Goal: Information Seeking & Learning: Find specific page/section

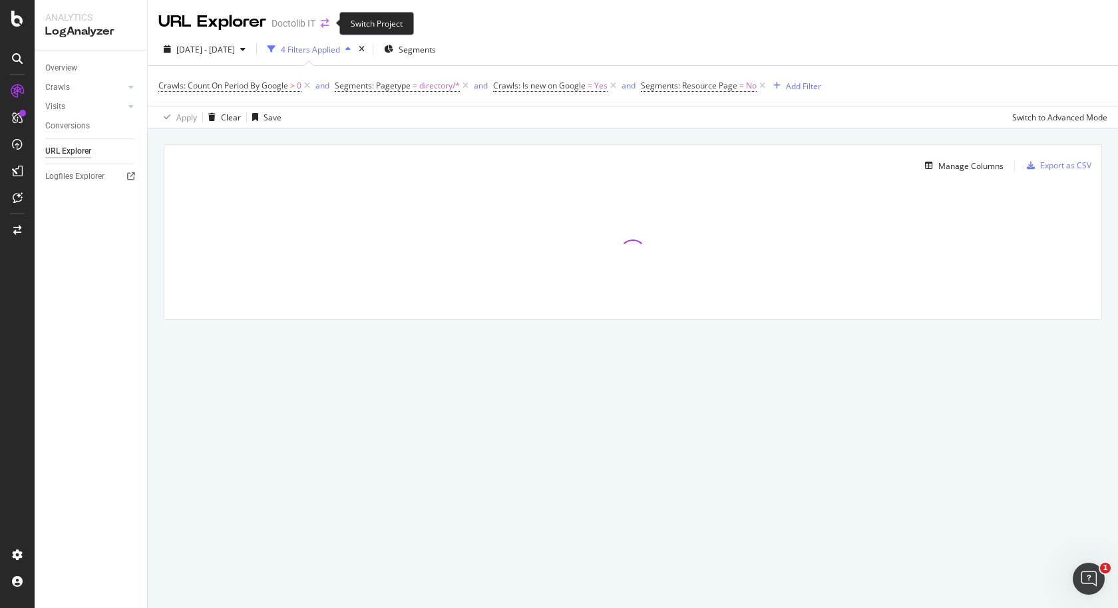
click at [328, 21] on icon "arrow-right-arrow-left" at bounding box center [325, 23] width 8 height 9
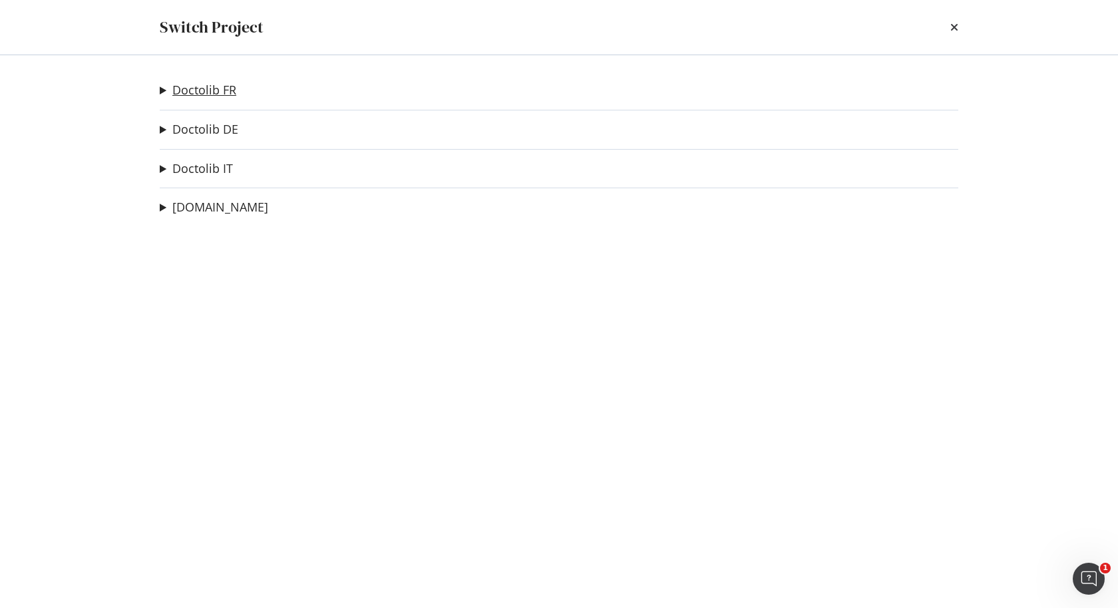
click at [222, 94] on link "Doctolib FR" at bounding box center [204, 90] width 64 height 14
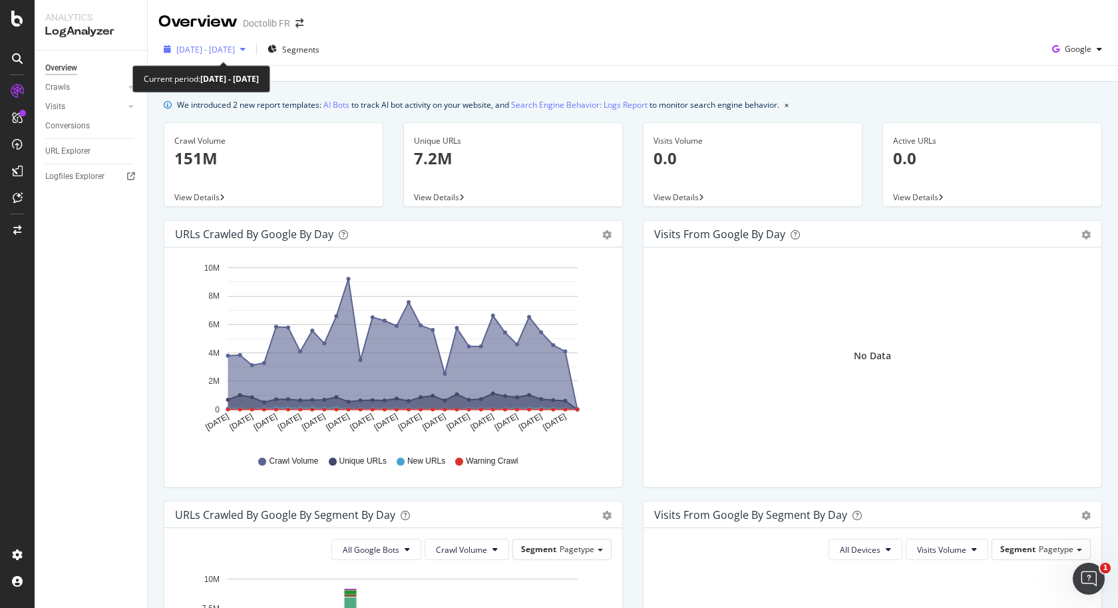
click at [235, 47] on span "[DATE] - [DATE]" at bounding box center [205, 49] width 59 height 11
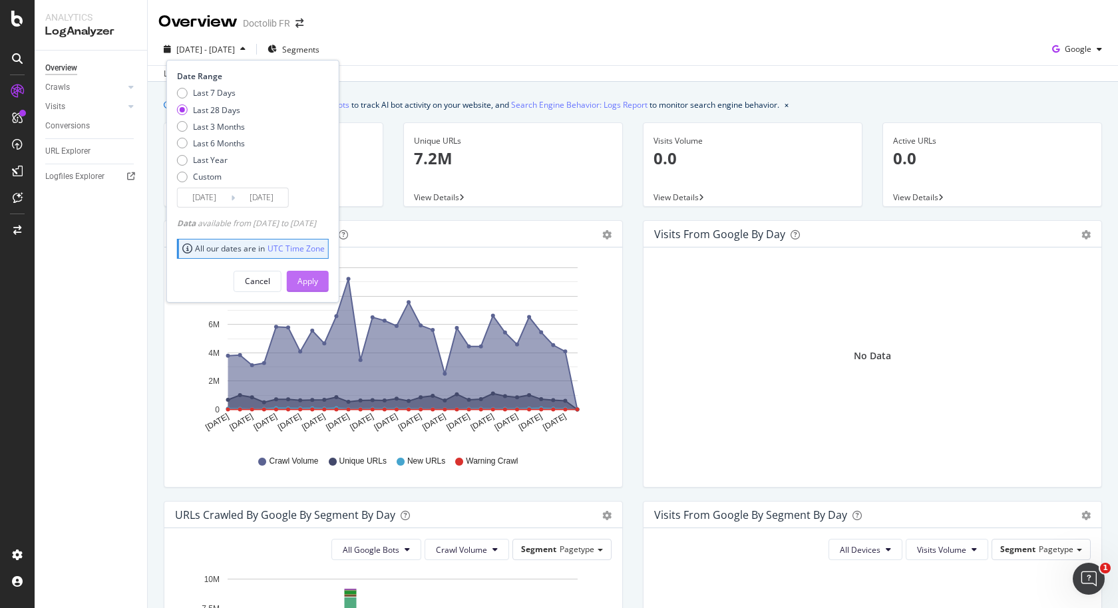
click at [314, 282] on button "Apply" at bounding box center [308, 281] width 42 height 21
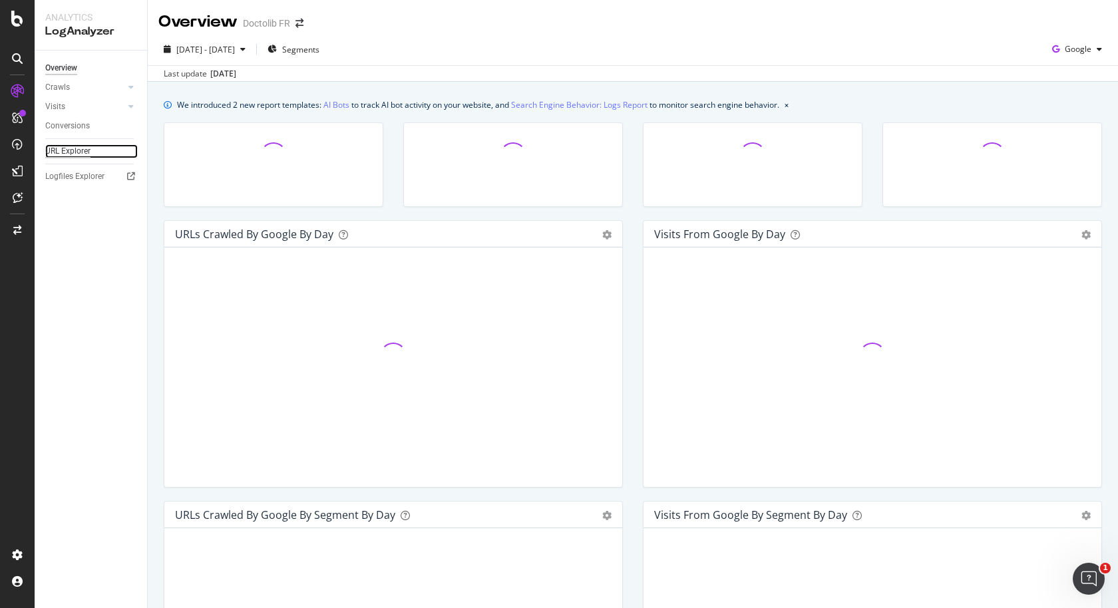
click at [75, 155] on div "URL Explorer" at bounding box center [67, 151] width 45 height 14
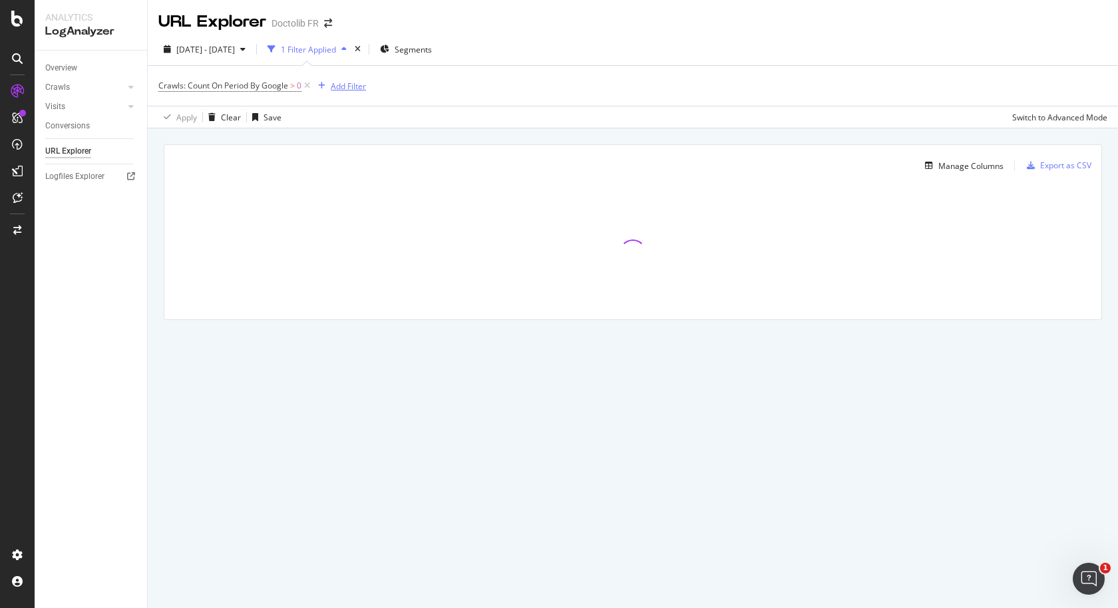
click at [349, 82] on div "Add Filter" at bounding box center [348, 86] width 35 height 11
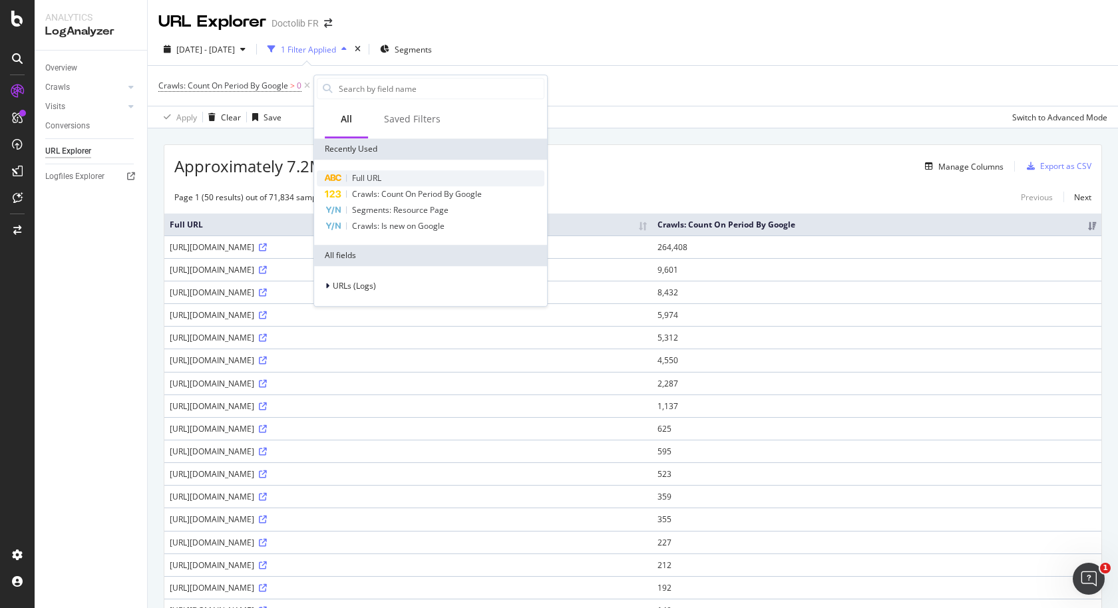
click at [381, 178] on span "Full URL" at bounding box center [366, 177] width 29 height 11
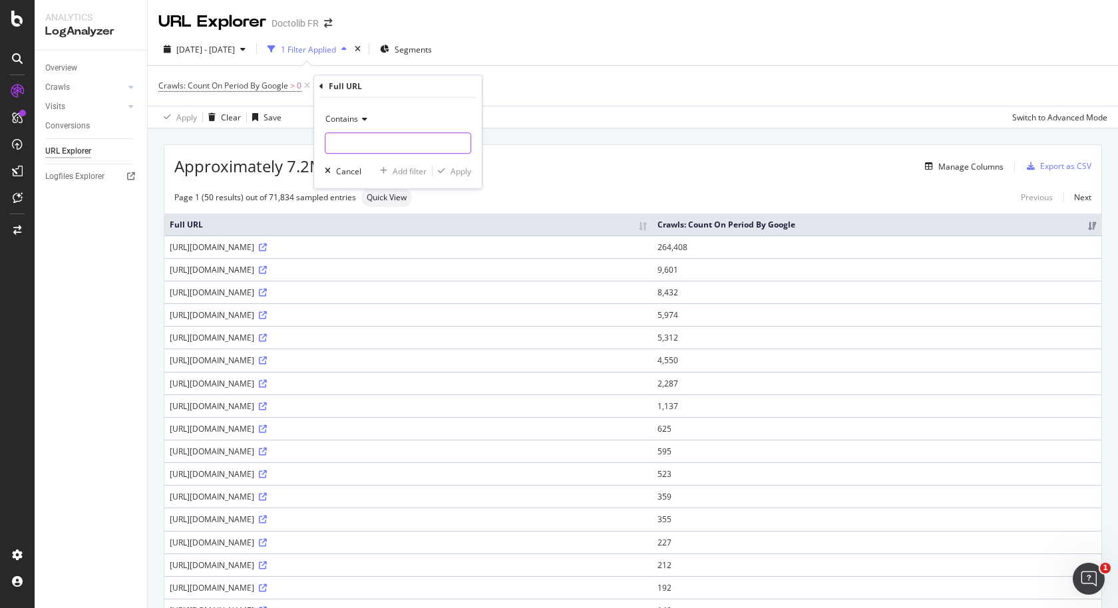
click at [354, 146] on input "text" at bounding box center [397, 142] width 145 height 21
type input "rue-"
click at [452, 176] on div "Apply" at bounding box center [460, 171] width 21 height 11
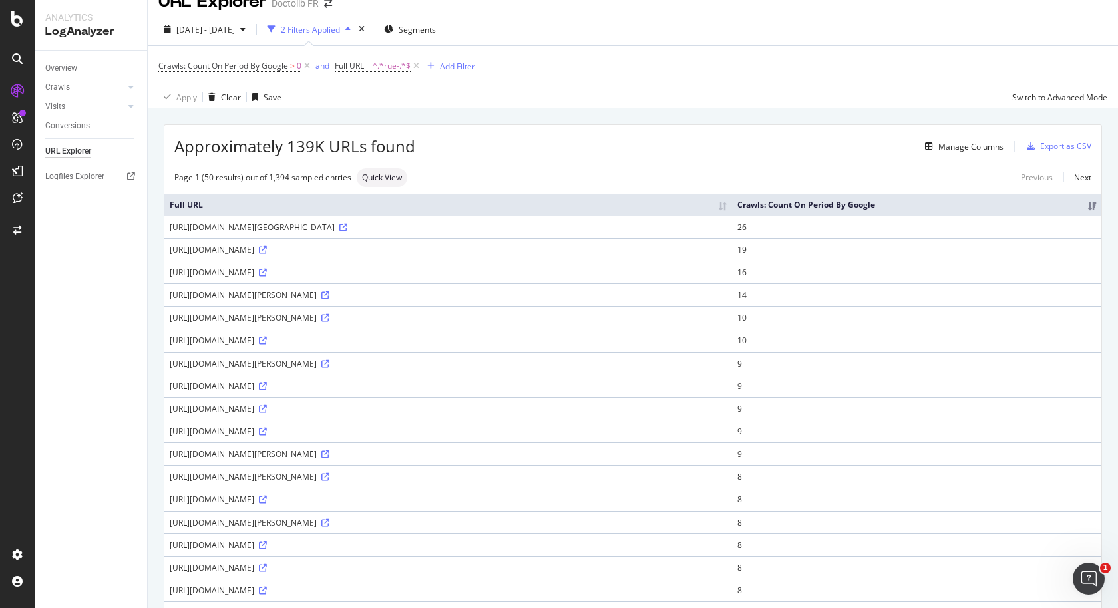
scroll to position [17, 0]
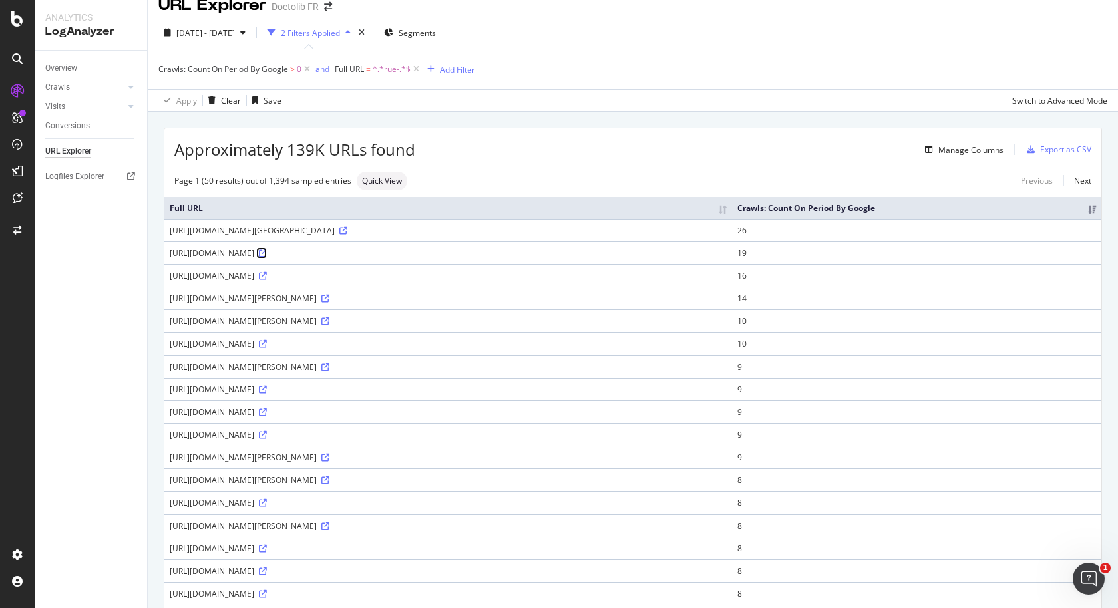
click at [267, 249] on icon at bounding box center [263, 253] width 8 height 8
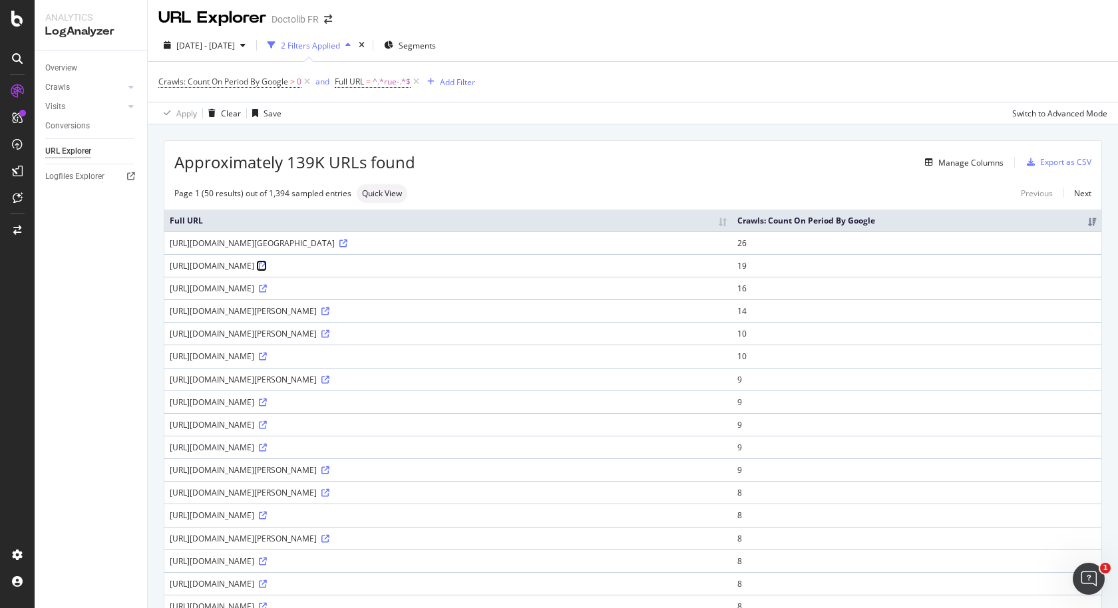
scroll to position [0, 0]
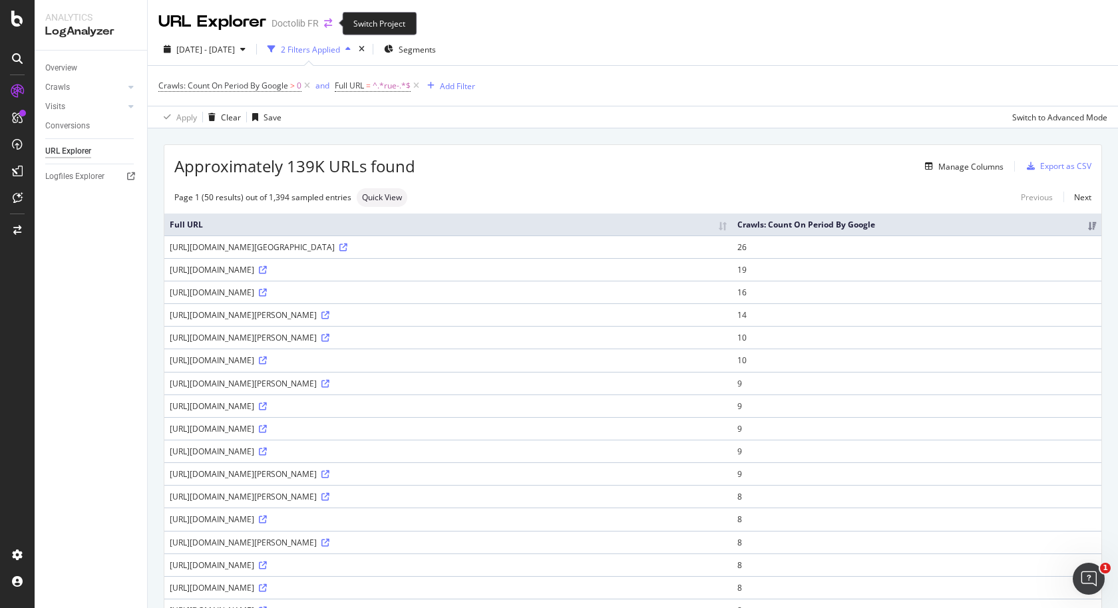
click at [327, 23] on icon "arrow-right-arrow-left" at bounding box center [328, 23] width 8 height 9
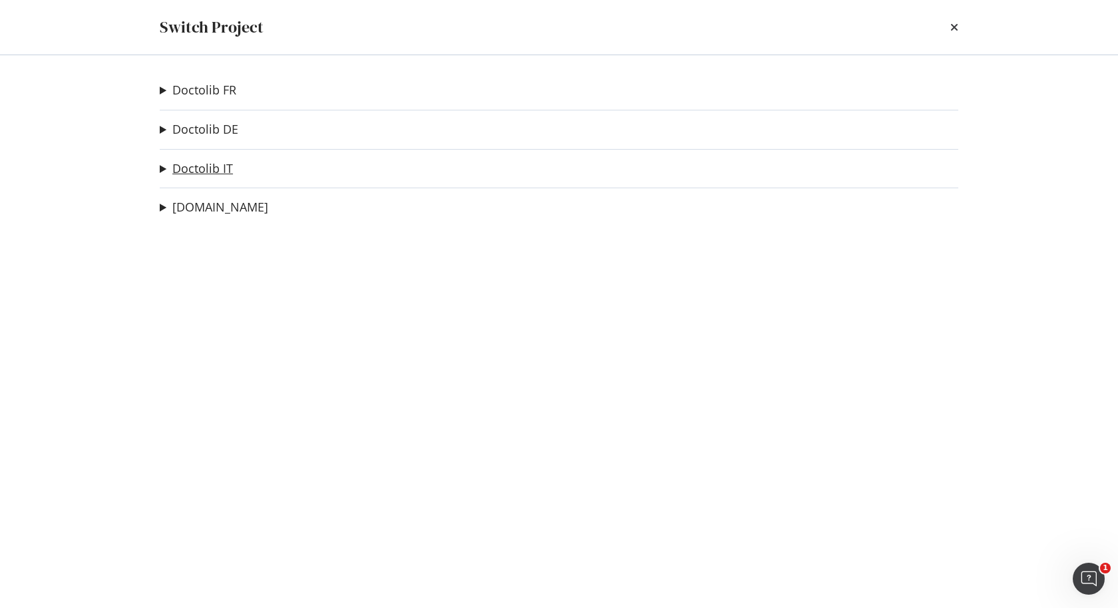
click at [214, 170] on link "Doctolib IT" at bounding box center [202, 169] width 61 height 14
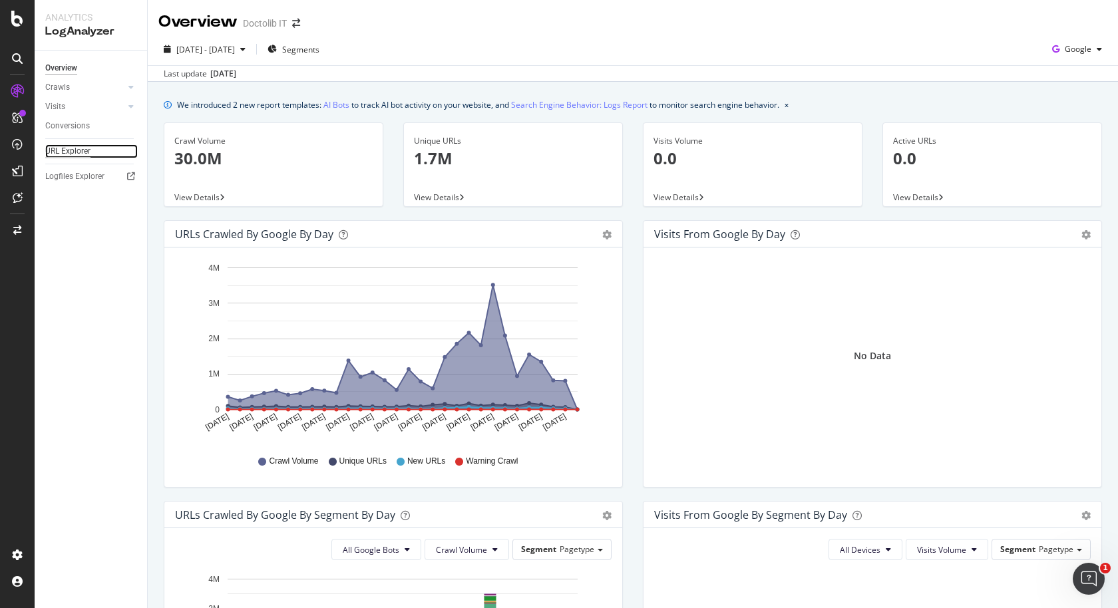
click at [63, 149] on div "URL Explorer" at bounding box center [67, 151] width 45 height 14
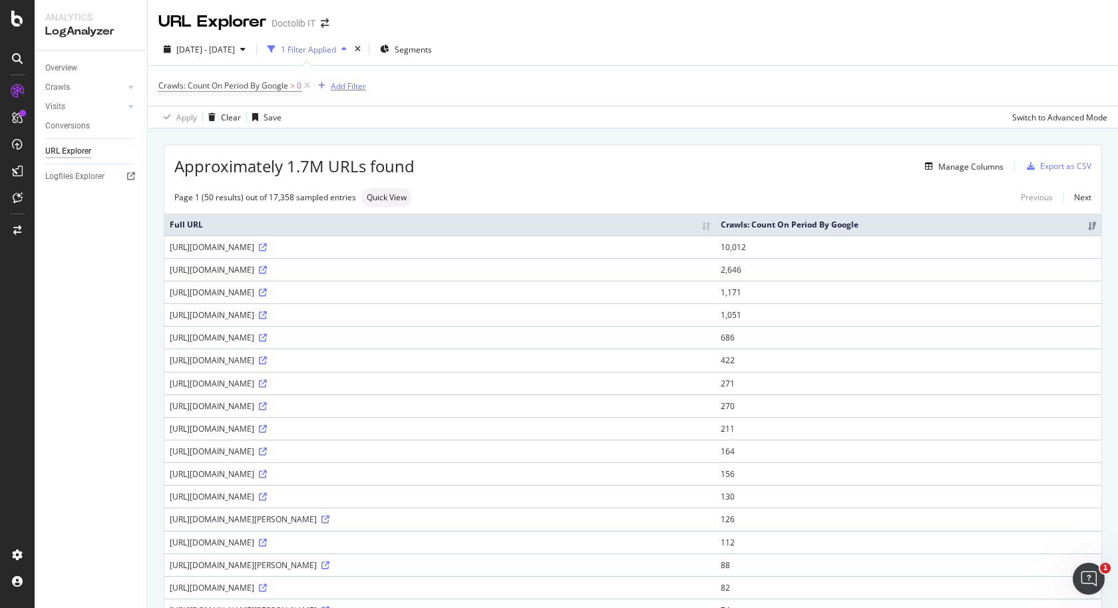
click at [354, 83] on div "Add Filter" at bounding box center [348, 86] width 35 height 11
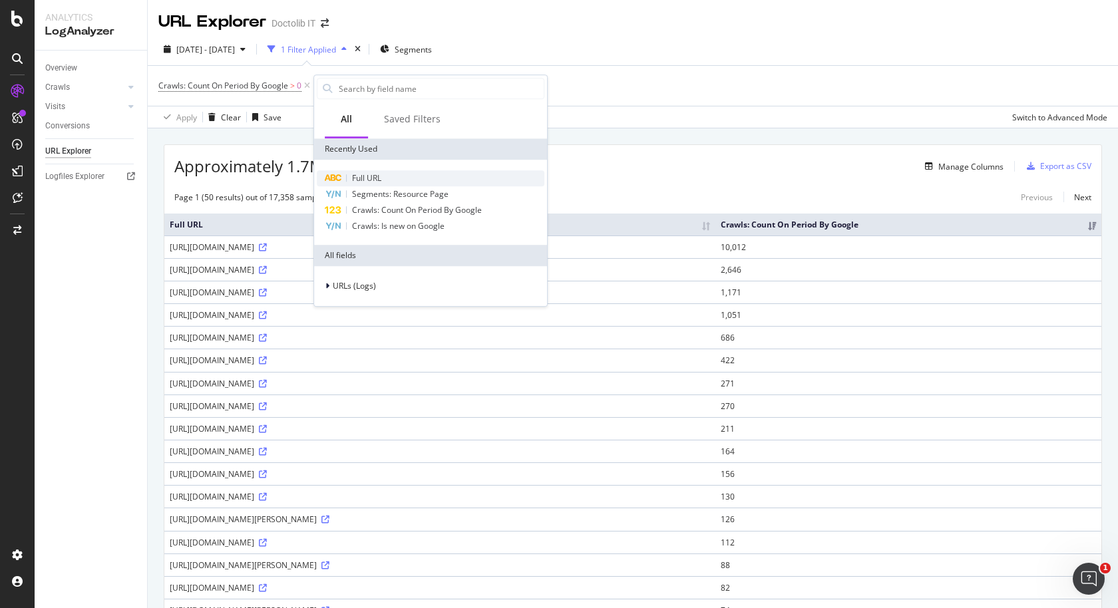
click at [365, 180] on span "Full URL" at bounding box center [366, 177] width 29 height 11
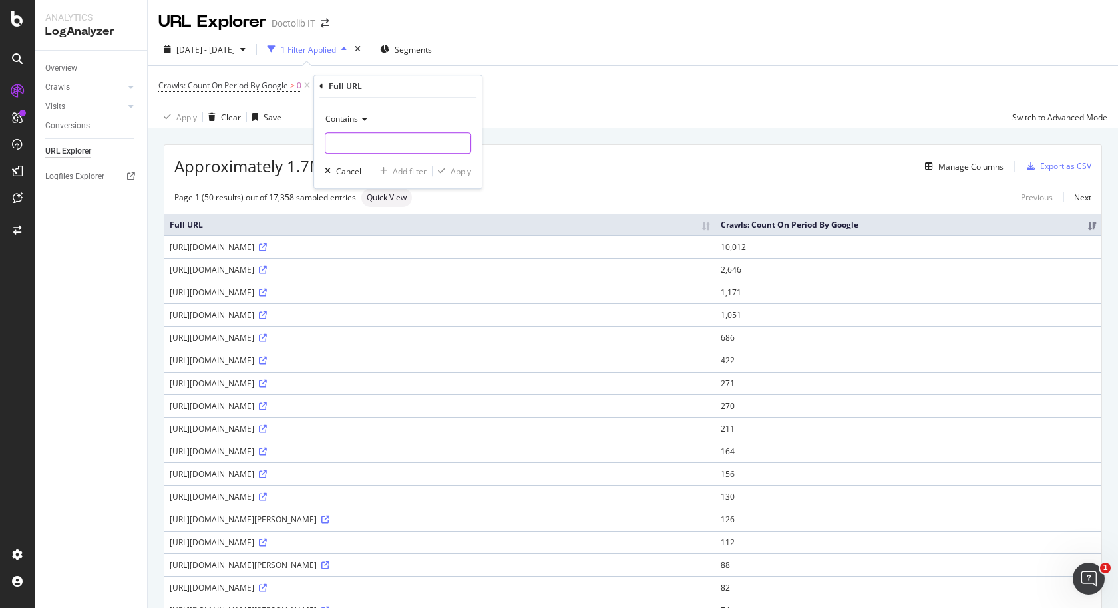
click at [359, 142] on input "text" at bounding box center [397, 142] width 145 height 21
type input "via-"
click at [458, 170] on div "Apply" at bounding box center [460, 171] width 21 height 11
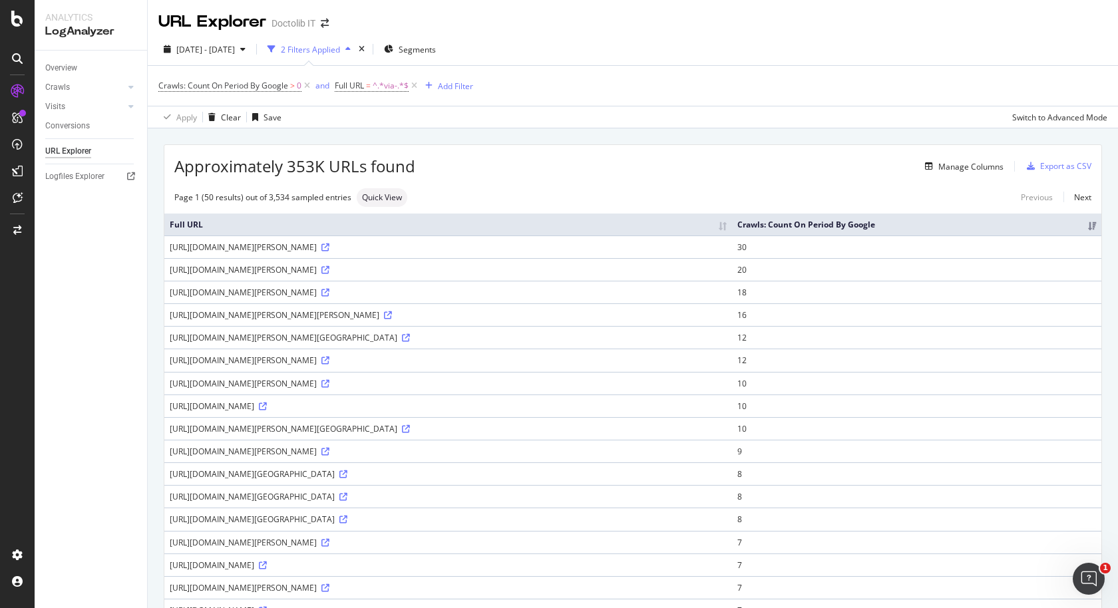
scroll to position [1, 0]
click at [389, 85] on span "^.*via-.*$" at bounding box center [391, 85] width 36 height 19
click at [353, 144] on input "via-" at bounding box center [410, 139] width 126 height 21
type input "-via-"
click at [487, 164] on div "Apply" at bounding box center [482, 167] width 21 height 11
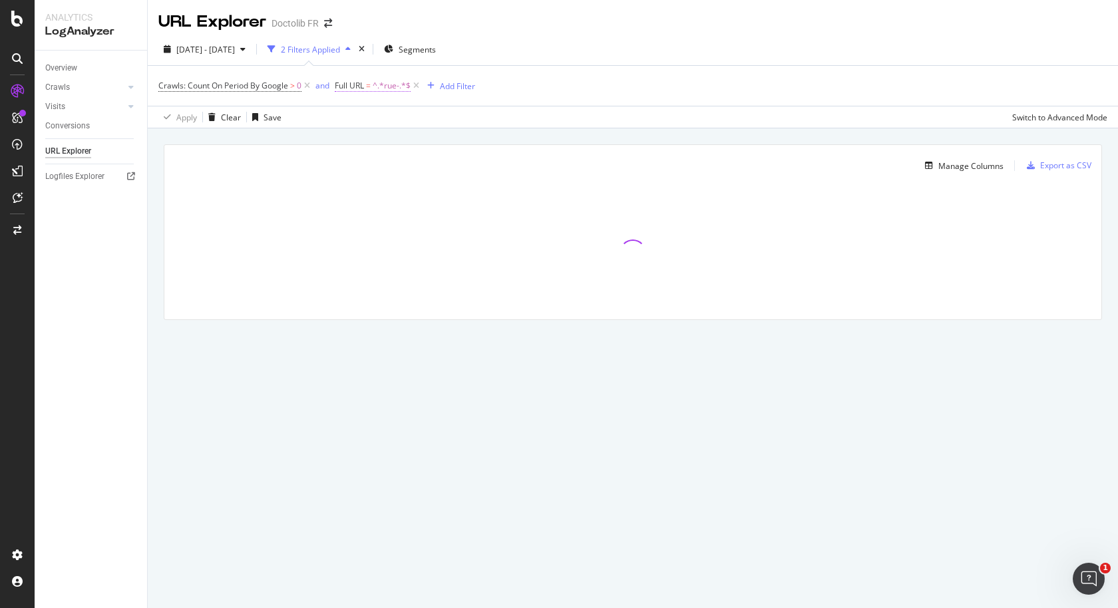
click at [383, 89] on span "^.*rue-.*$" at bounding box center [392, 86] width 38 height 19
click at [348, 146] on input "rue-" at bounding box center [410, 140] width 126 height 21
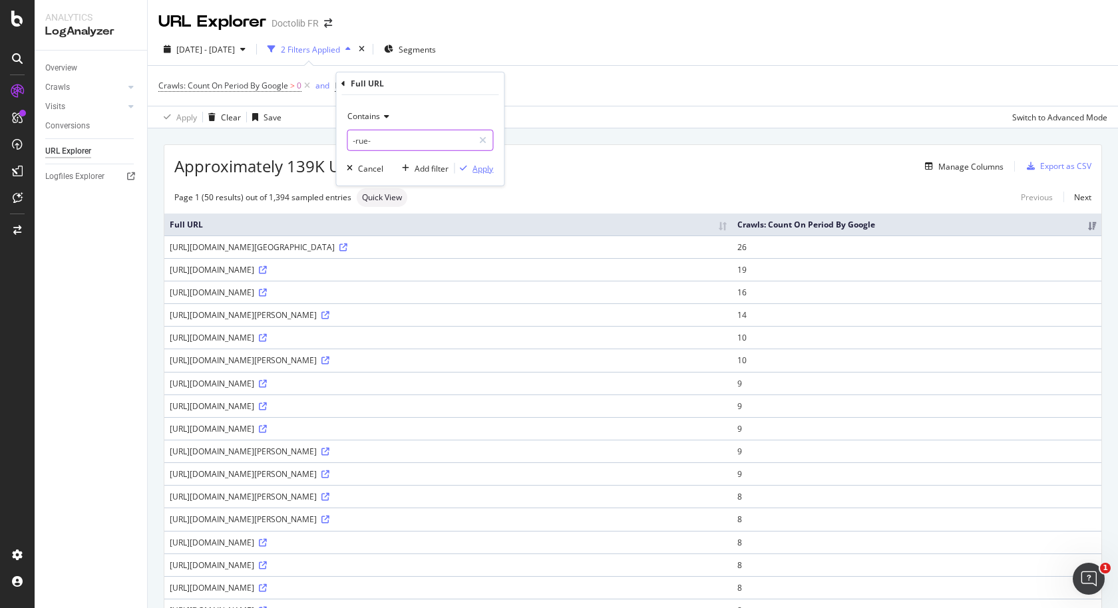
type input "-rue-"
click at [487, 164] on div "Apply" at bounding box center [482, 167] width 21 height 11
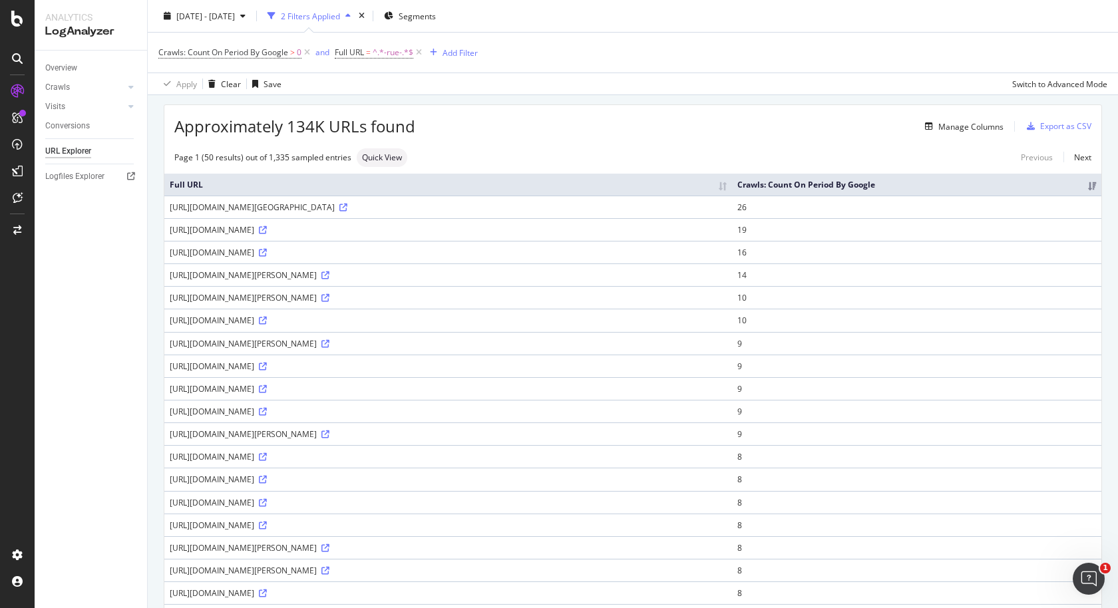
scroll to position [34, 0]
